Goal: Information Seeking & Learning: Check status

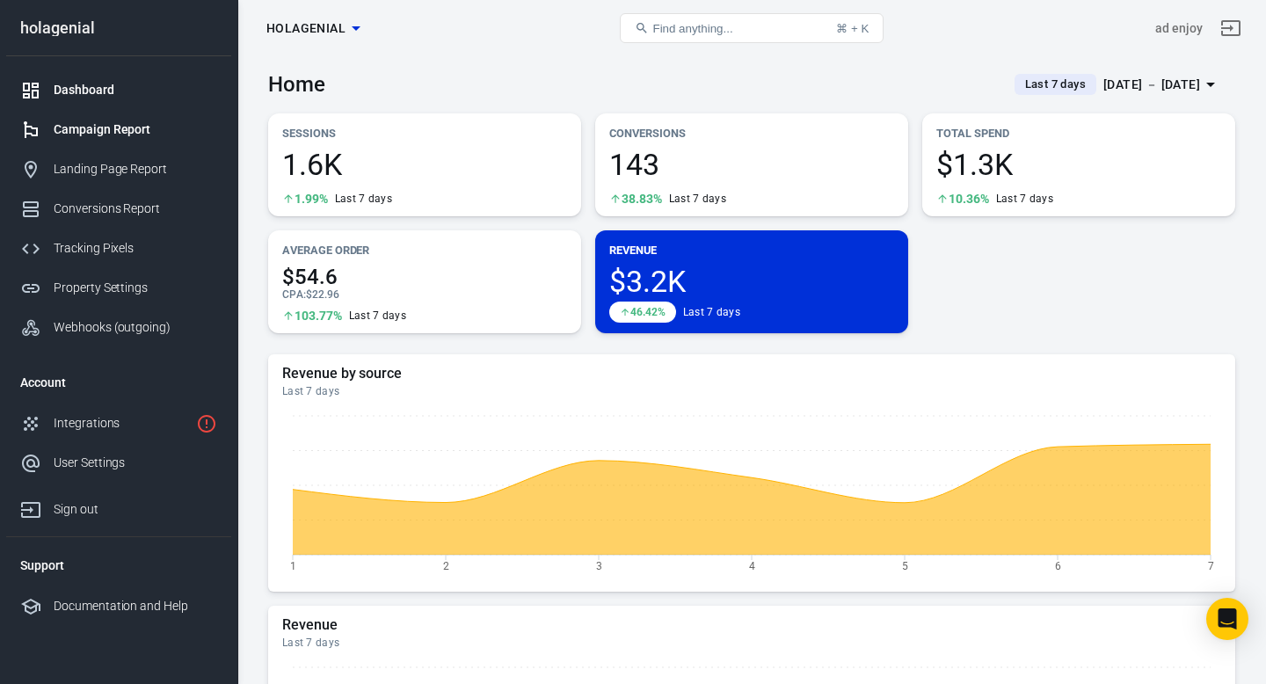
click at [101, 131] on div "Campaign Report" at bounding box center [136, 129] width 164 height 18
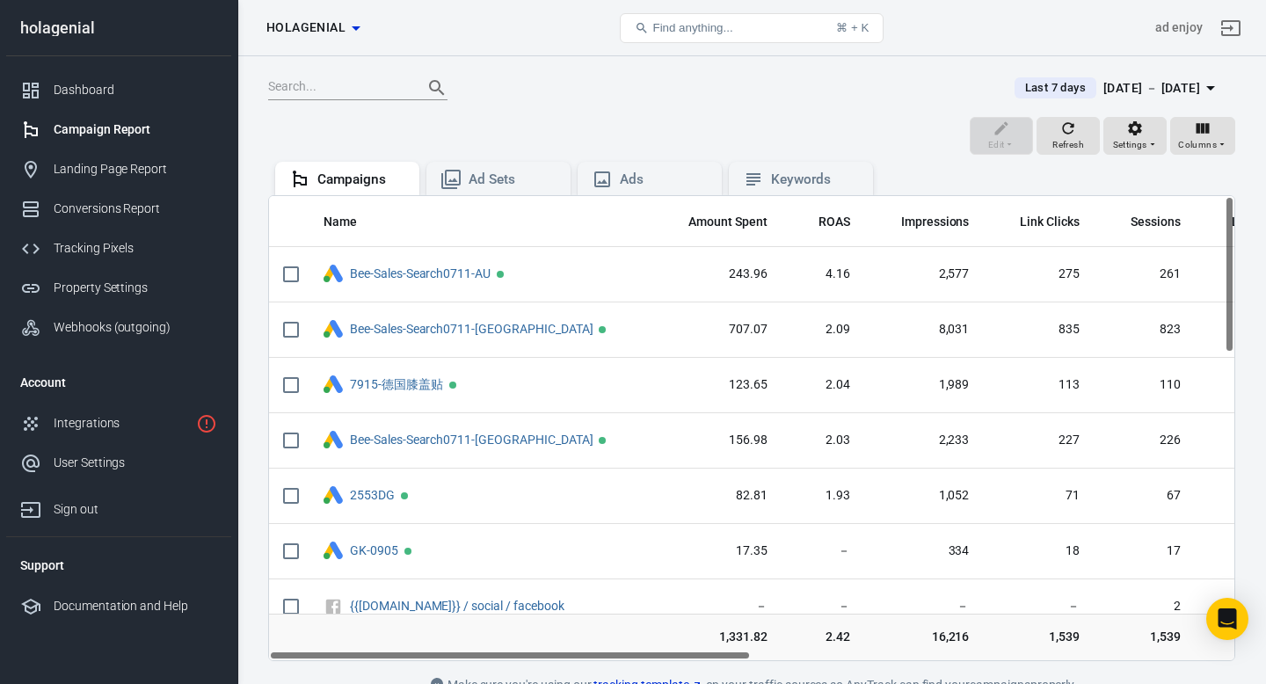
click at [351, 27] on icon "button" at bounding box center [356, 28] width 21 height 21
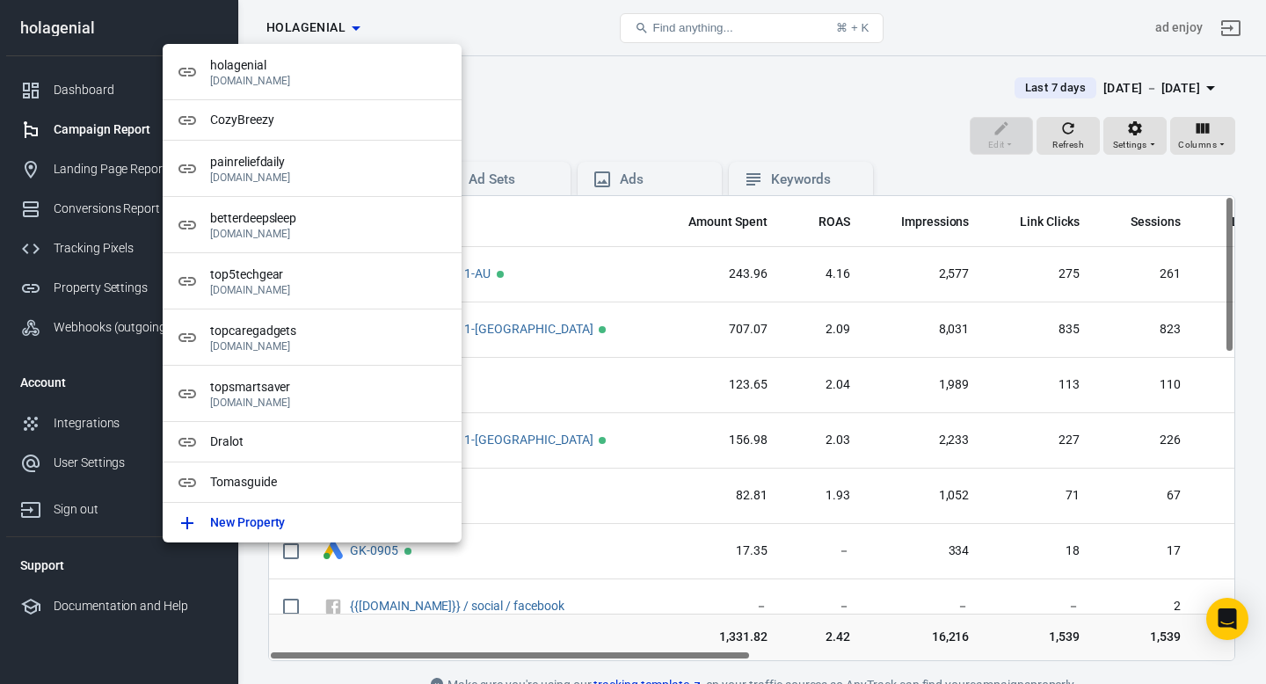
click at [583, 50] on div at bounding box center [633, 342] width 1266 height 684
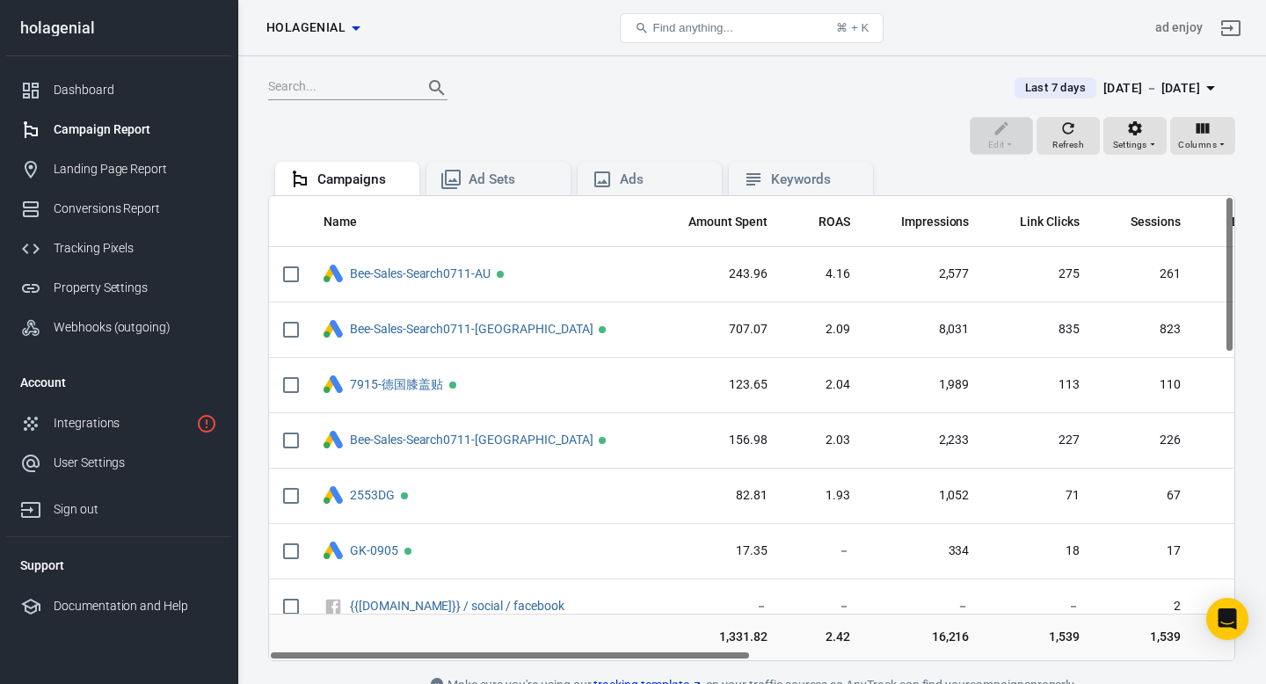
click at [311, 86] on input "text" at bounding box center [338, 87] width 141 height 23
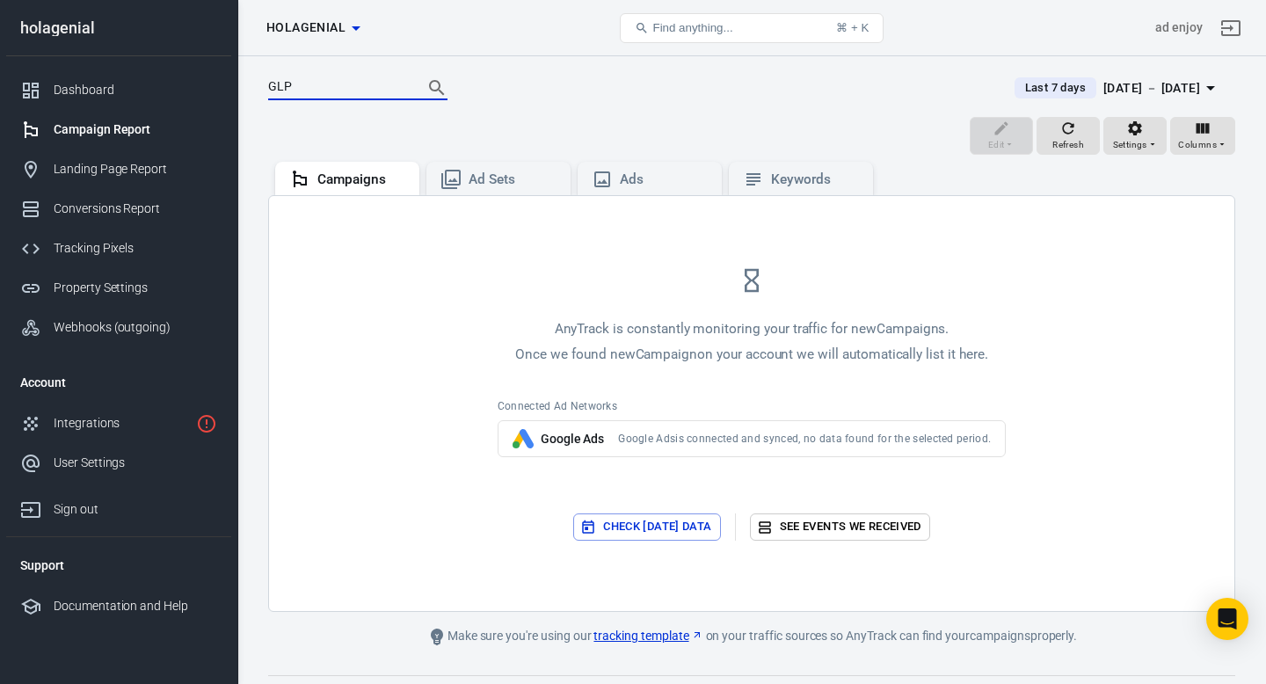
type input "GLP"
click at [656, 442] on span "Google Ads is connected and synced, no data found for the selected period." at bounding box center [804, 439] width 373 height 14
click at [496, 183] on div "Ad Sets" at bounding box center [513, 180] width 88 height 18
click at [640, 186] on div "Ads" at bounding box center [664, 180] width 88 height 18
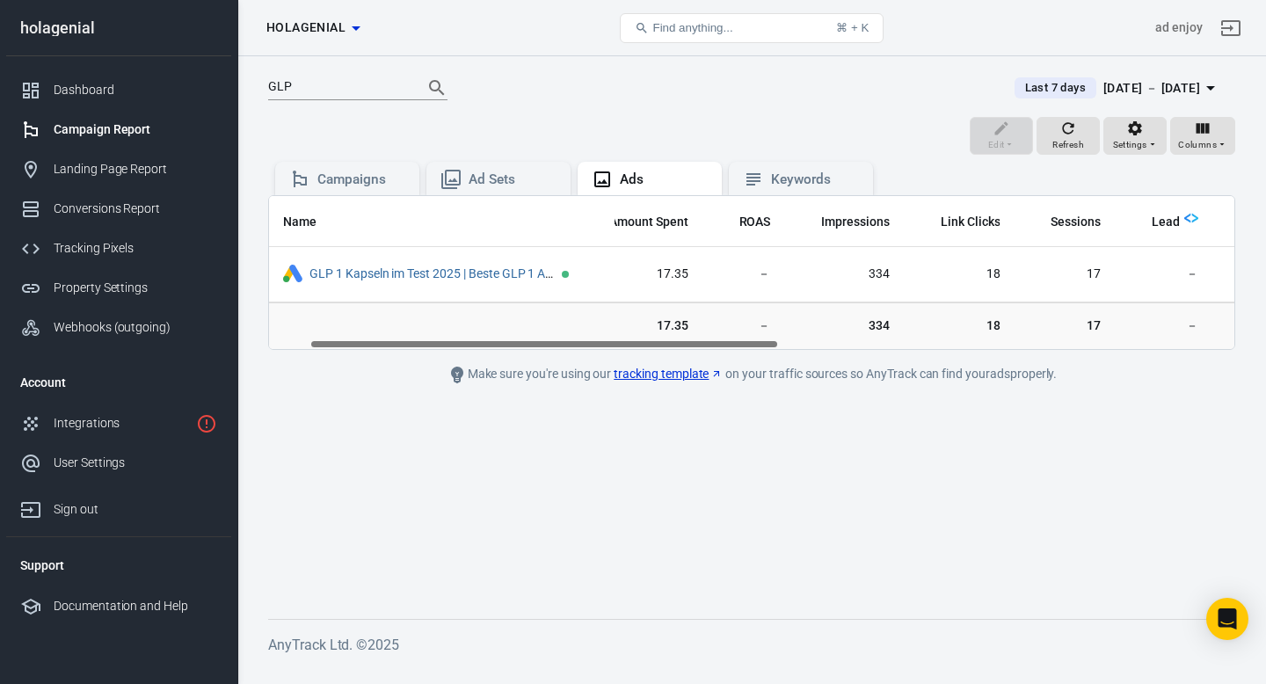
scroll to position [0, 85]
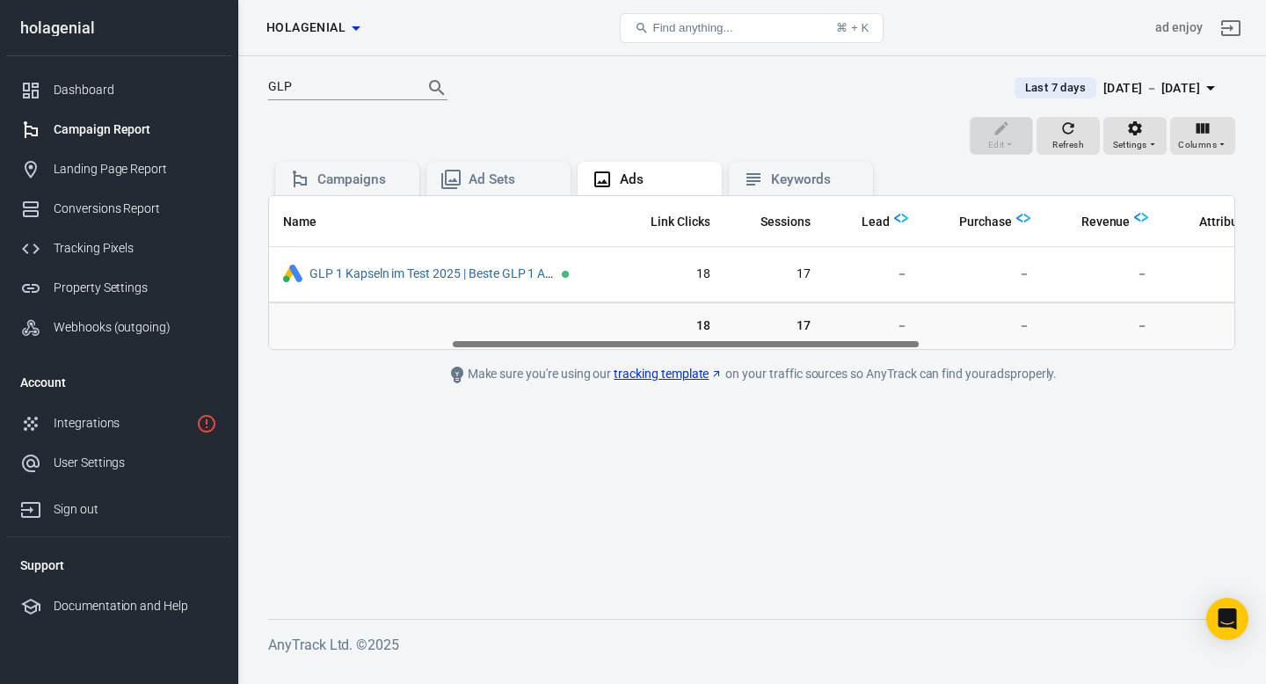
drag, startPoint x: 593, startPoint y: 343, endPoint x: 776, endPoint y: 380, distance: 186.6
click at [776, 380] on main "GLP Last 7 days [DATE] － [DATE] Edit Refresh Settings Columns Campaigns Ad Sets…" at bounding box center [751, 332] width 967 height 517
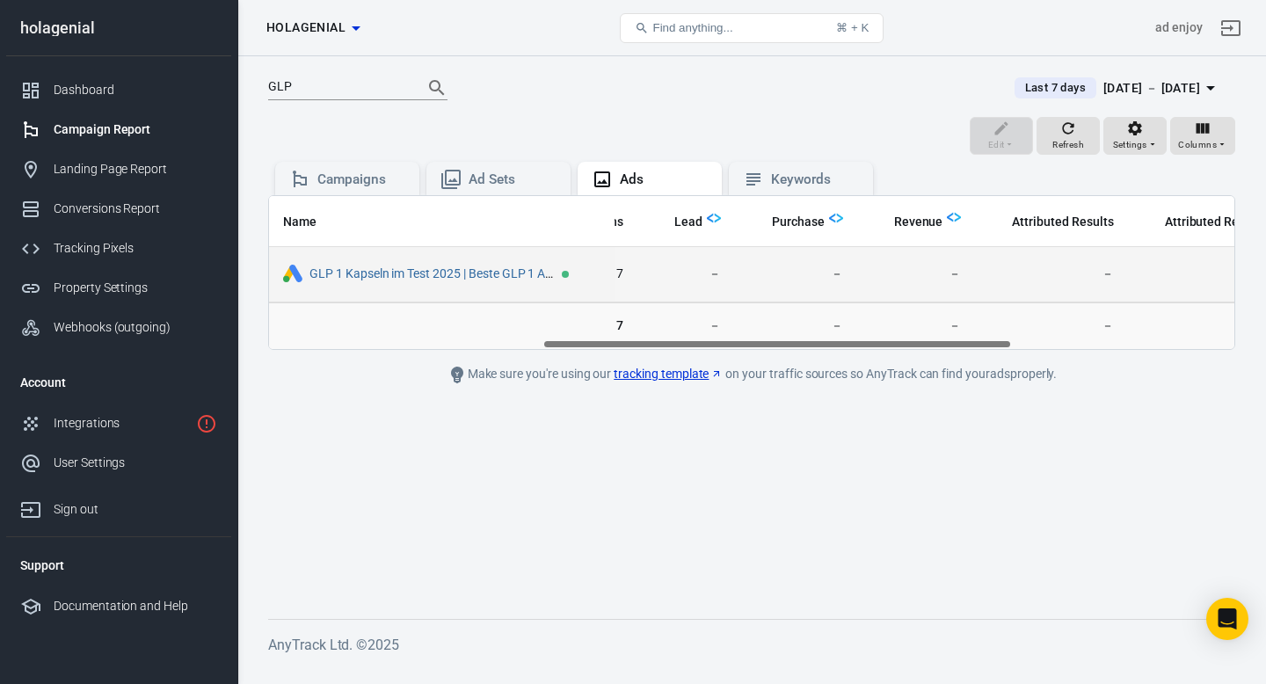
scroll to position [0, 0]
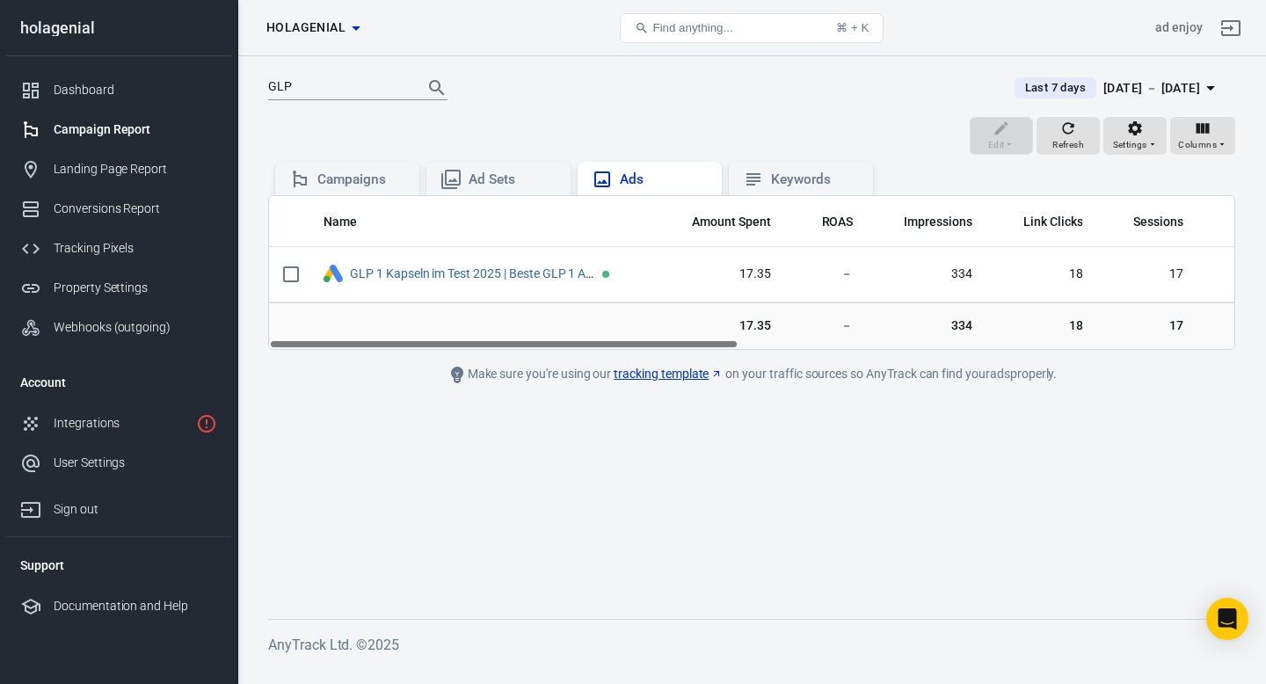
click at [653, 183] on div "Ads" at bounding box center [664, 180] width 88 height 18
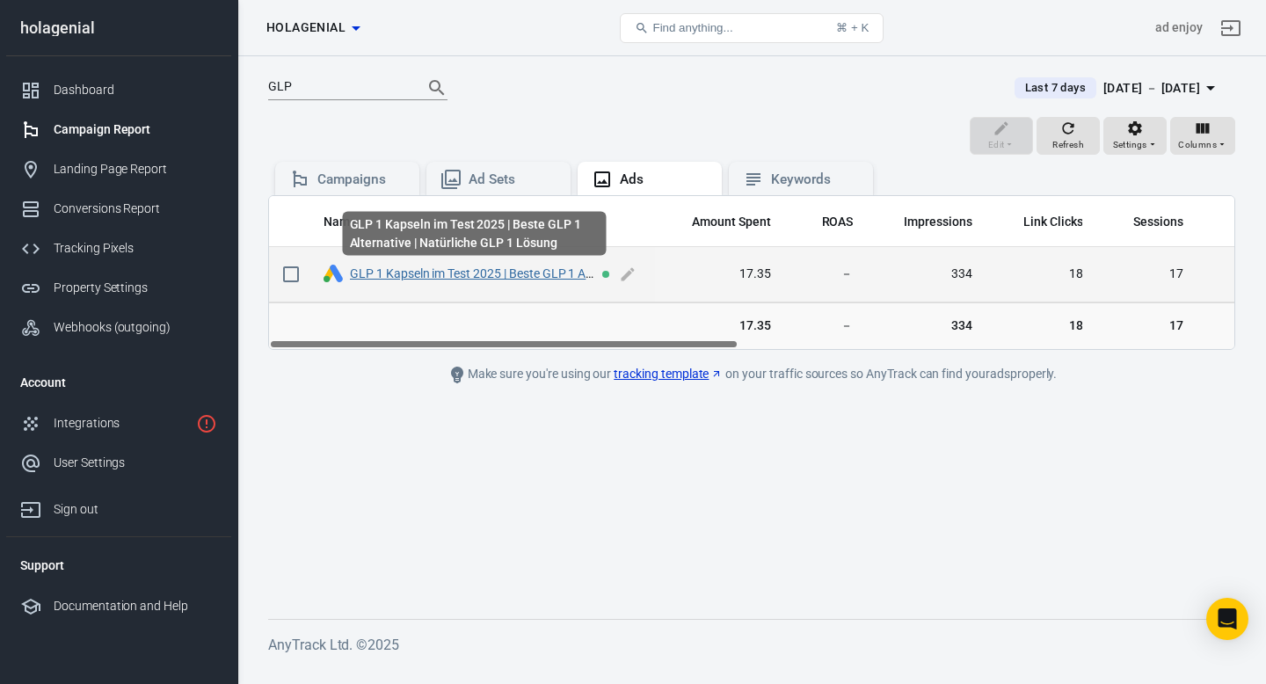
click at [502, 273] on link "GLP 1 Kapseln im Test 2025 | Beste GLP 1 Alternative | Natürliche GLP 1 Lösung" at bounding box center [565, 273] width 430 height 14
